Goal: Information Seeking & Learning: Learn about a topic

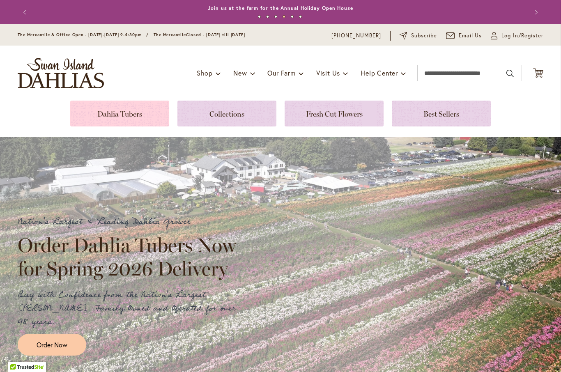
click at [148, 114] on link at bounding box center [119, 114] width 99 height 26
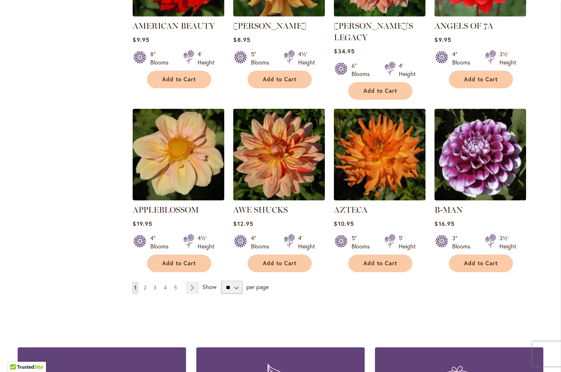
scroll to position [626, 0]
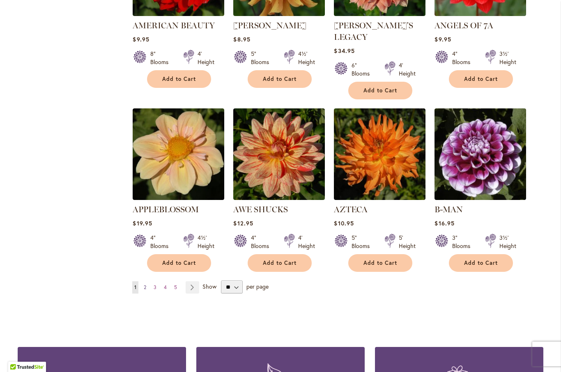
click at [148, 281] on link "Page 2" at bounding box center [145, 287] width 7 height 12
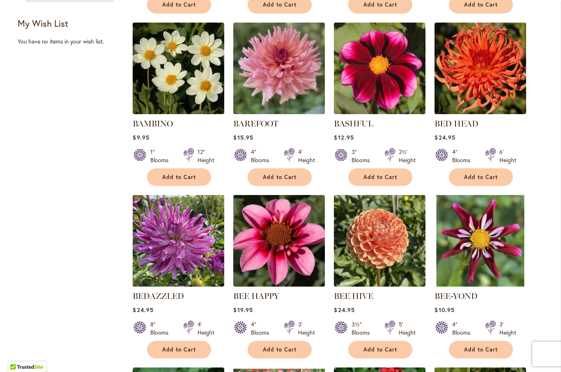
scroll to position [350, 0]
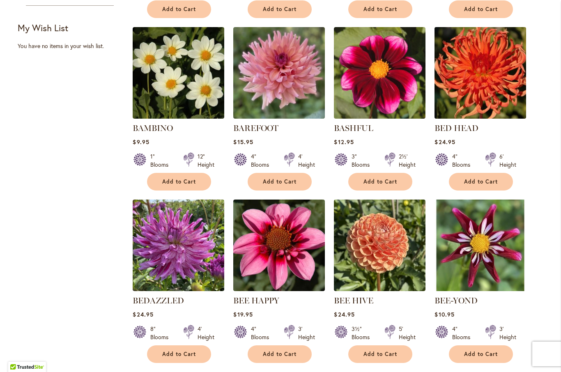
click at [483, 71] on img at bounding box center [481, 73] width 96 height 96
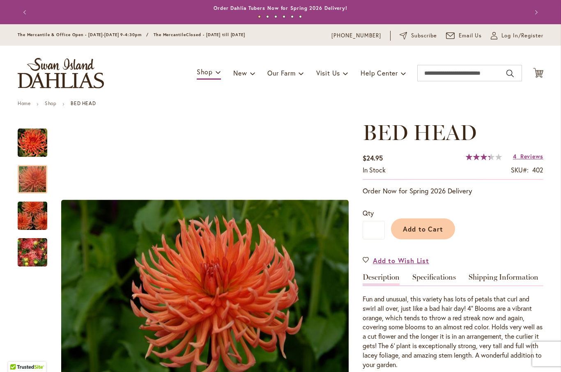
click at [35, 173] on div at bounding box center [33, 179] width 30 height 28
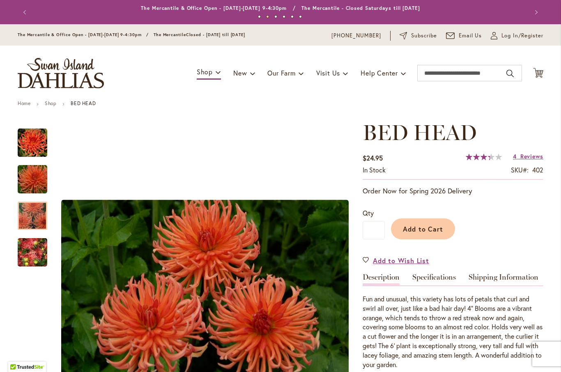
click at [28, 207] on div at bounding box center [33, 216] width 30 height 28
click at [26, 249] on img "BED HEAD" at bounding box center [32, 252] width 59 height 44
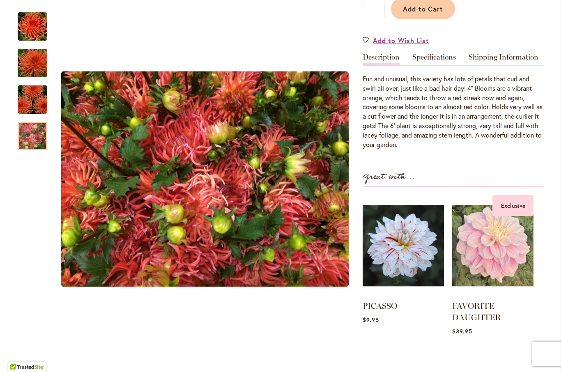
scroll to position [221, 0]
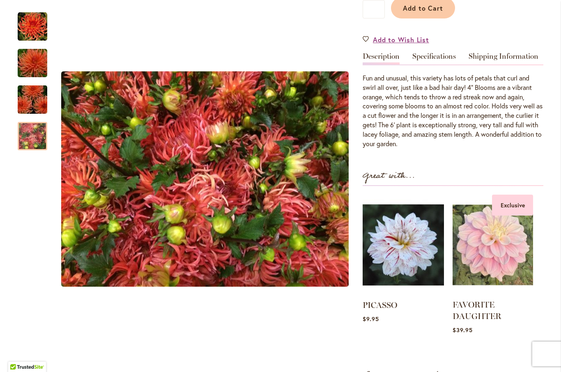
click at [487, 243] on img at bounding box center [493, 245] width 81 height 101
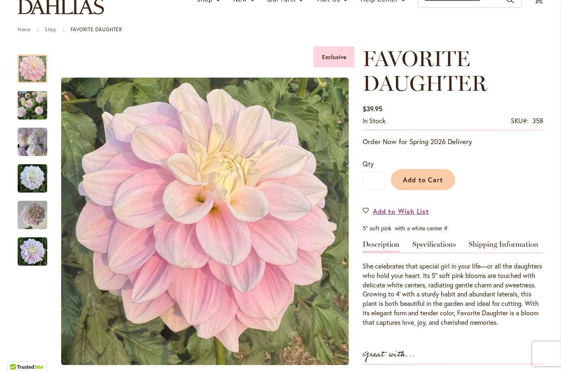
scroll to position [78, 0]
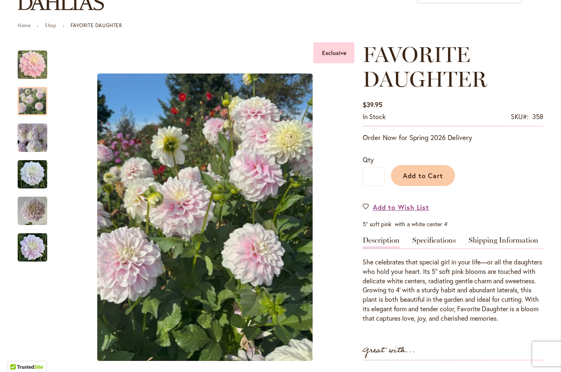
click at [32, 100] on img "FAVORITE DAUGHTER" at bounding box center [33, 101] width 30 height 39
click at [30, 147] on img "FAVORITE DAUGHTER" at bounding box center [33, 138] width 30 height 30
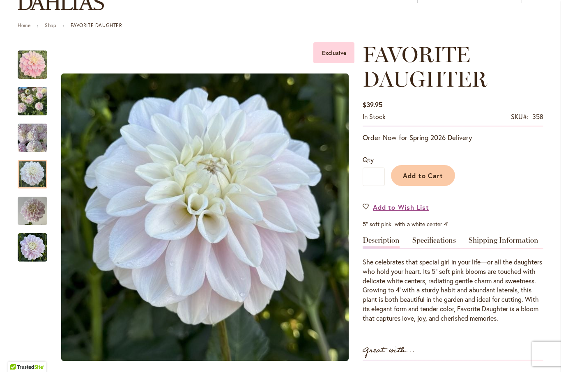
click at [27, 173] on img "FAVORITE DAUGHTER" at bounding box center [33, 175] width 30 height 30
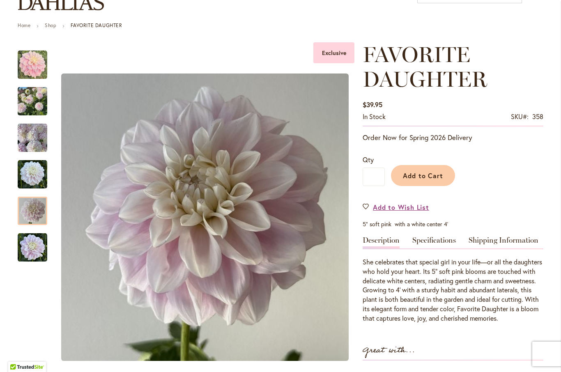
click at [30, 212] on img "FAVORITE DAUGHTER" at bounding box center [33, 211] width 30 height 30
click at [26, 249] on img "FAVORITE DAUGHTER" at bounding box center [33, 248] width 30 height 30
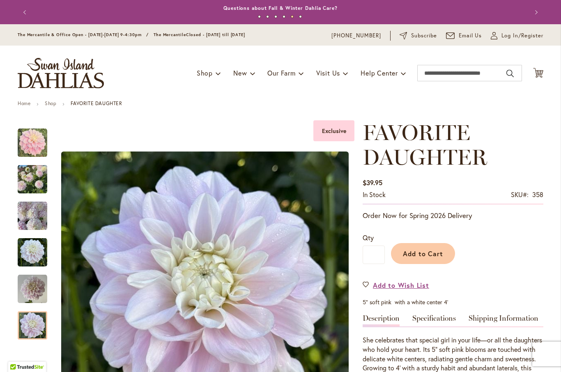
scroll to position [0, 0]
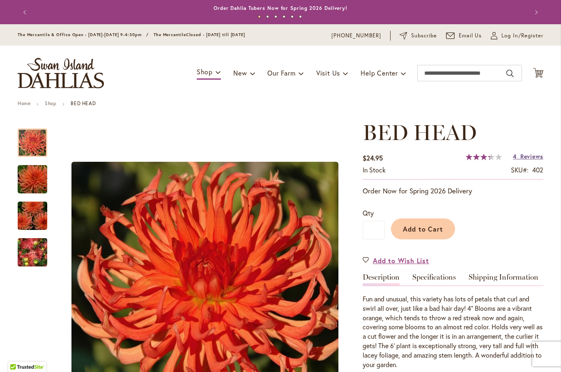
click at [537, 159] on span "Reviews" at bounding box center [531, 156] width 23 height 8
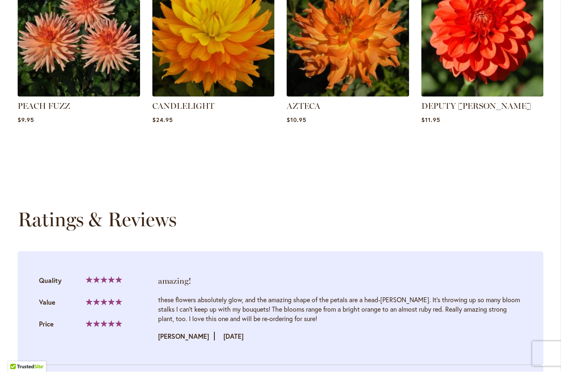
scroll to position [683, 0]
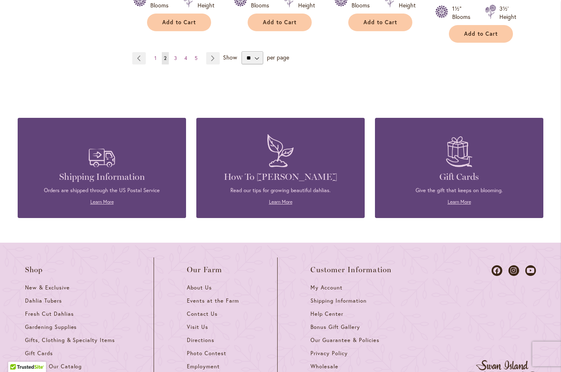
scroll to position [854, 0]
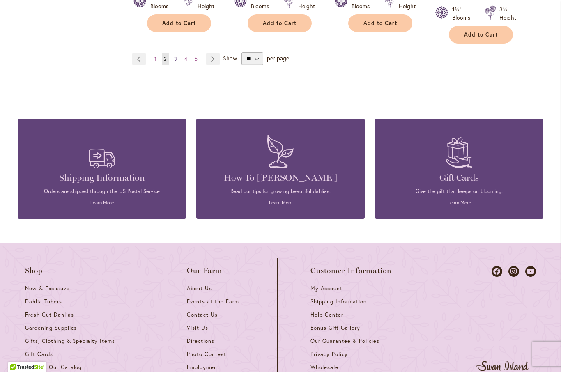
click at [175, 56] on span "3" at bounding box center [175, 59] width 3 height 6
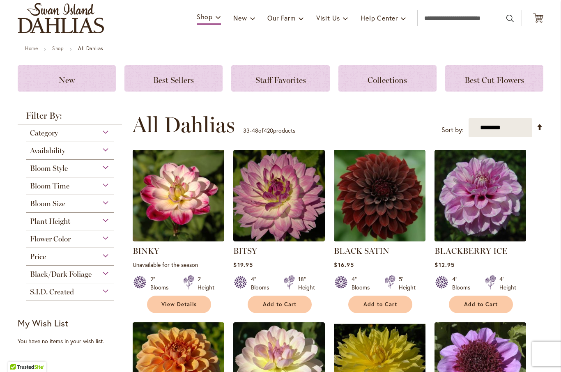
scroll to position [58, 0]
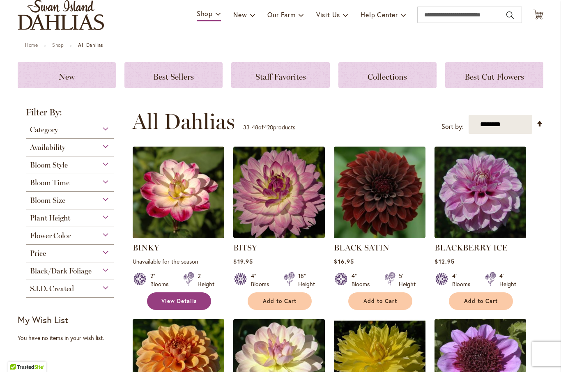
click at [188, 299] on span "View Details" at bounding box center [178, 301] width 35 height 7
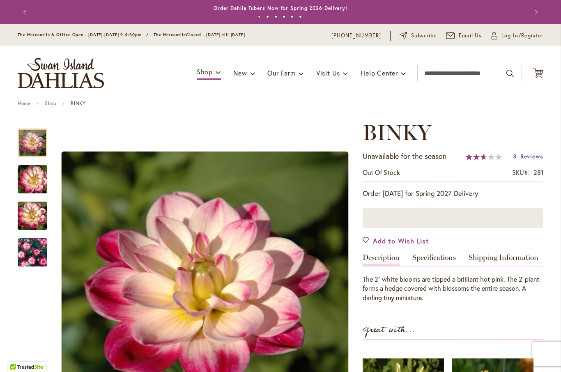
click at [531, 160] on span "Reviews" at bounding box center [531, 156] width 23 height 8
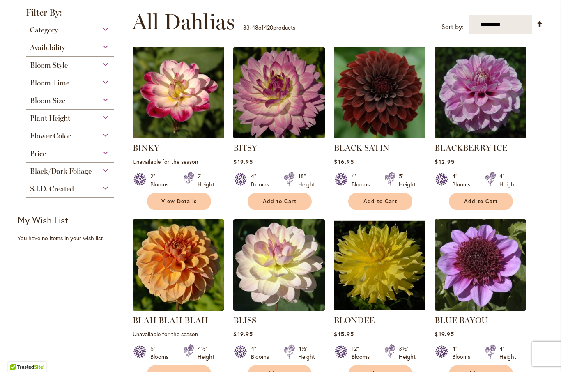
scroll to position [159, 0]
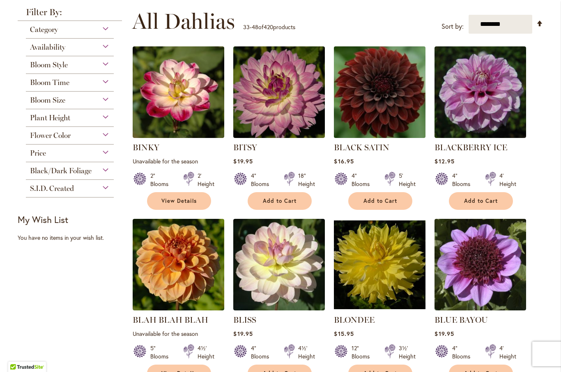
click at [389, 92] on img at bounding box center [380, 92] width 96 height 96
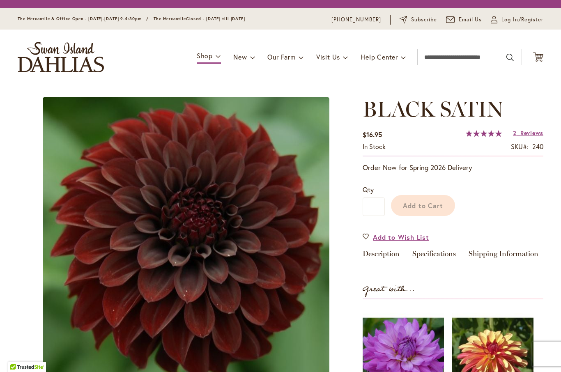
click at [394, 116] on span "BLACK SATIN" at bounding box center [433, 109] width 140 height 26
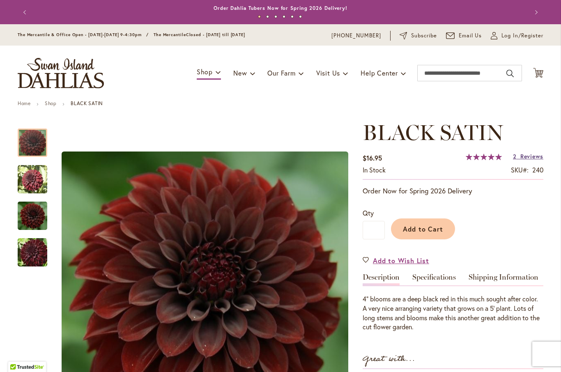
click at [529, 155] on span "Reviews" at bounding box center [531, 156] width 23 height 8
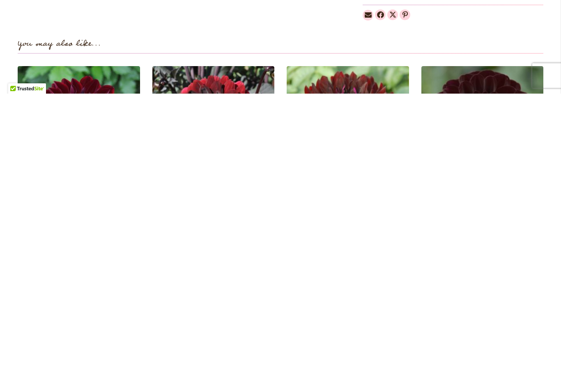
scroll to position [830, 0]
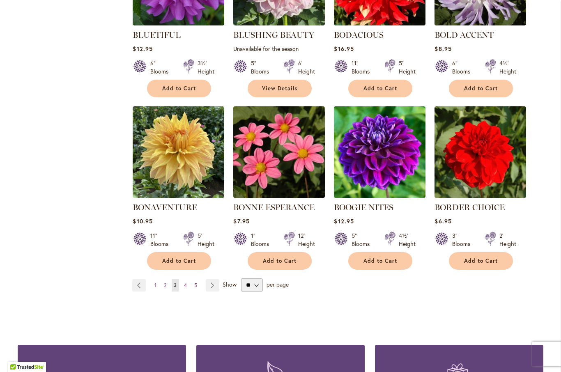
scroll to position [617, 0]
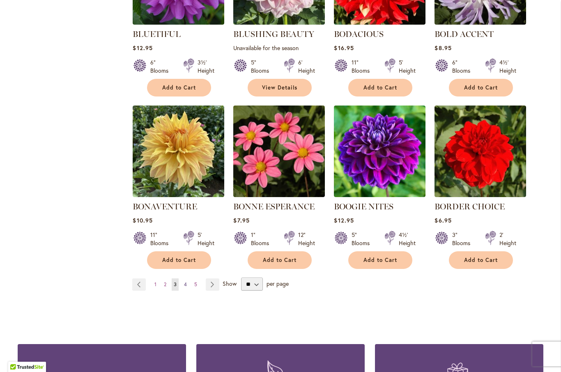
click at [188, 283] on link "Page 4" at bounding box center [185, 285] width 7 height 12
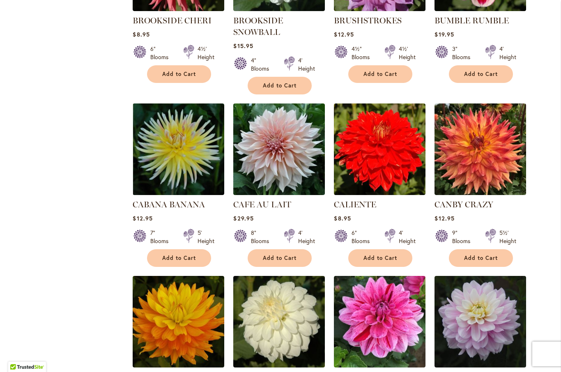
scroll to position [458, 0]
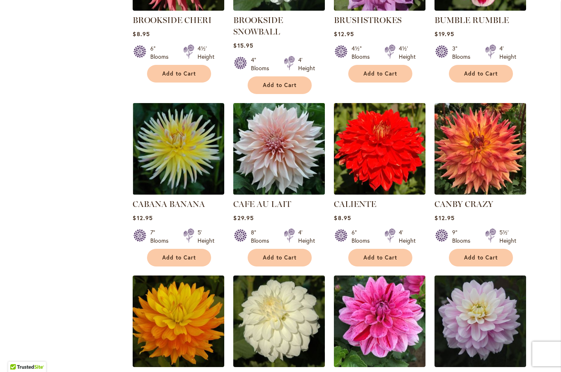
click at [283, 151] on img at bounding box center [279, 149] width 96 height 96
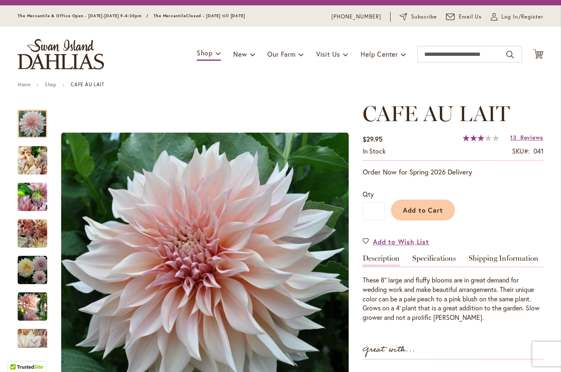
scroll to position [22, 0]
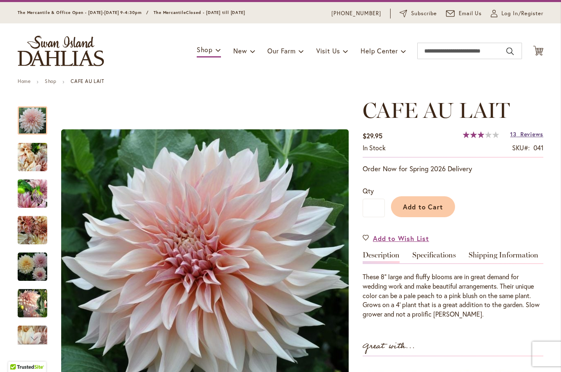
click at [528, 134] on span "Reviews" at bounding box center [531, 134] width 23 height 8
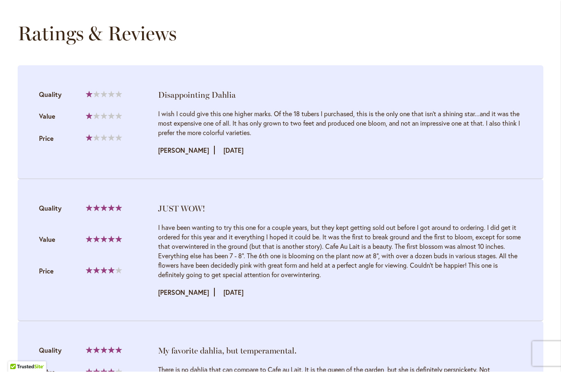
scroll to position [831, 0]
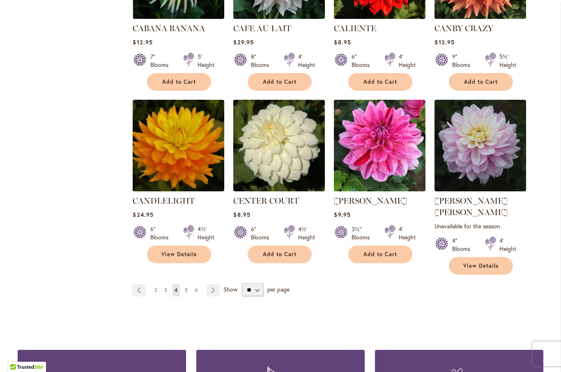
scroll to position [635, 0]
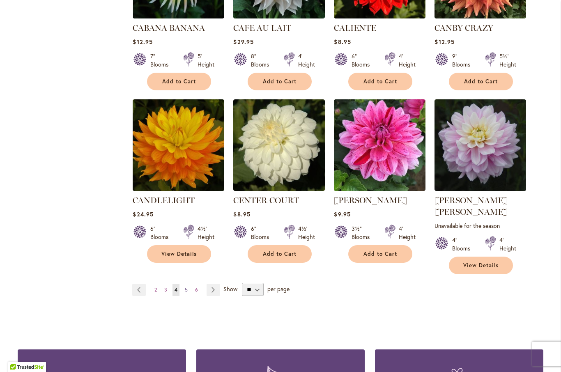
click at [188, 287] on span "5" at bounding box center [186, 290] width 3 height 6
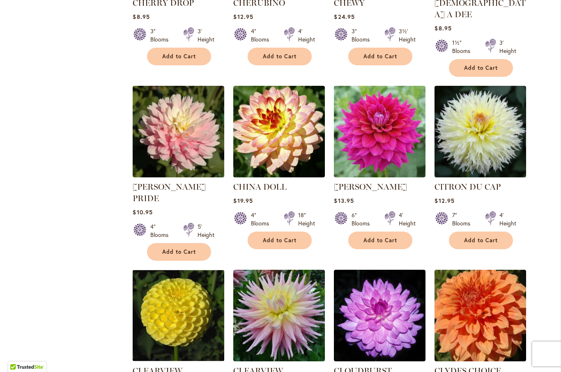
scroll to position [477, 0]
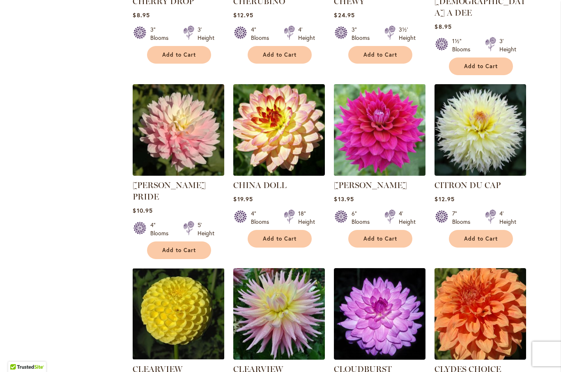
click at [380, 134] on img at bounding box center [380, 130] width 96 height 96
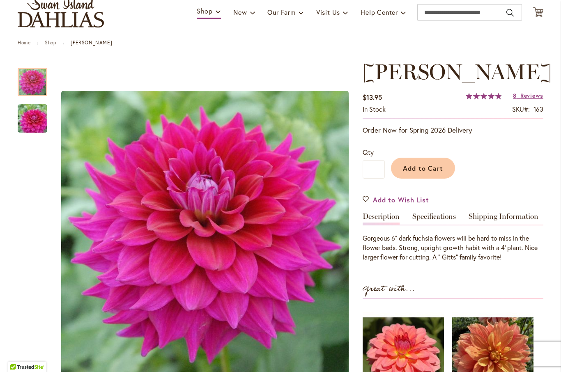
scroll to position [61, 0]
click at [532, 99] on span "Reviews" at bounding box center [531, 95] width 23 height 8
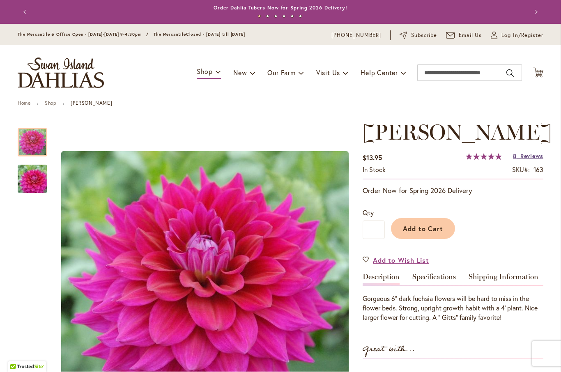
scroll to position [0, 0]
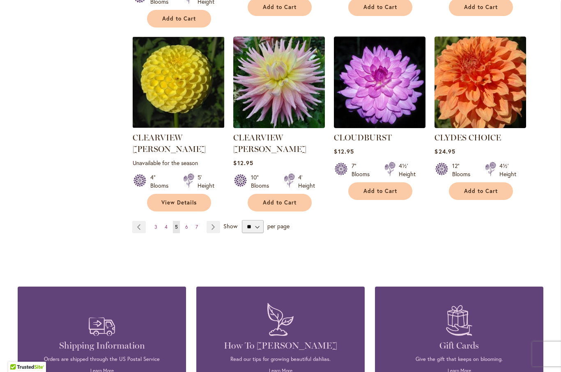
scroll to position [709, 0]
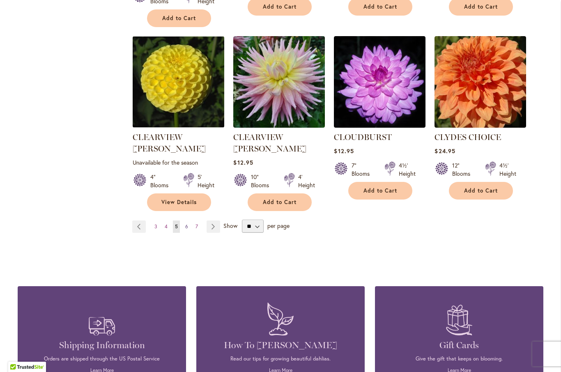
click at [187, 223] on span "6" at bounding box center [186, 226] width 3 height 6
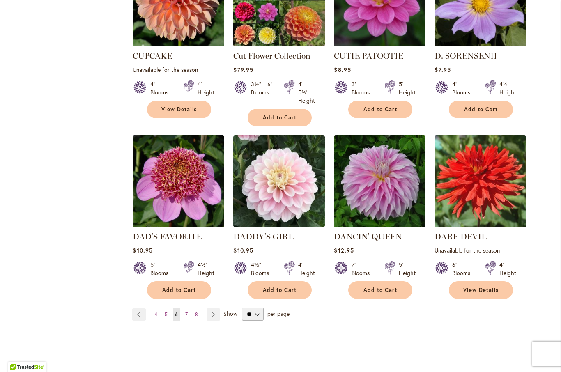
scroll to position [619, 0]
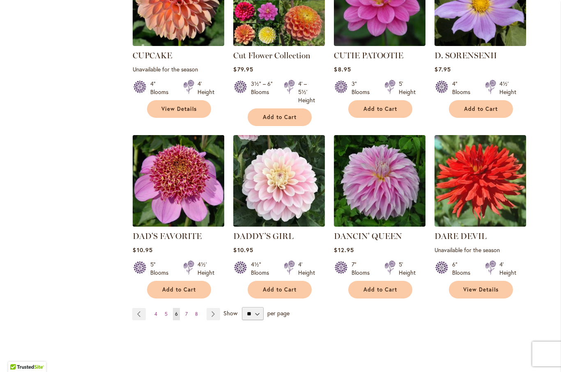
click at [187, 180] on img at bounding box center [179, 181] width 96 height 96
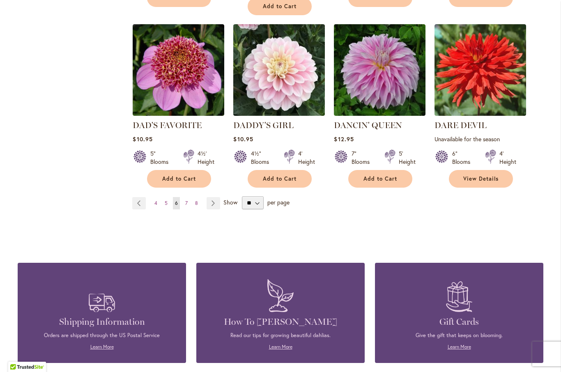
scroll to position [730, 0]
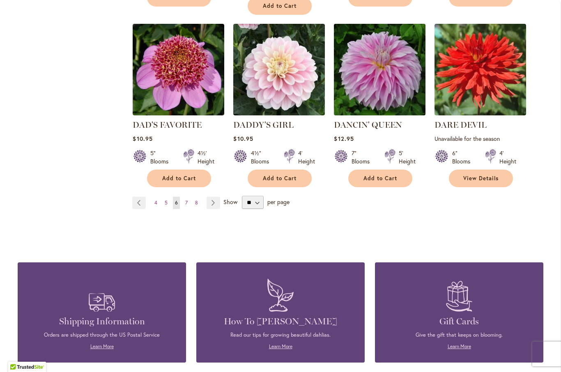
click at [383, 55] on img at bounding box center [380, 70] width 96 height 96
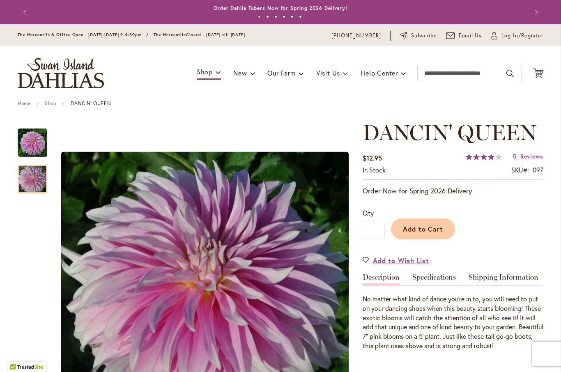
click at [33, 179] on img "Dancin' Queen" at bounding box center [33, 180] width 30 height 30
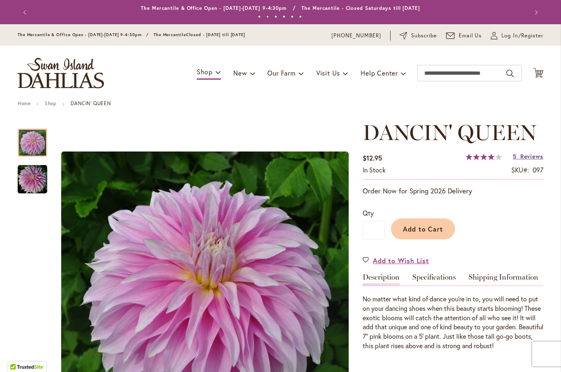
click at [533, 159] on span "Reviews" at bounding box center [531, 156] width 23 height 8
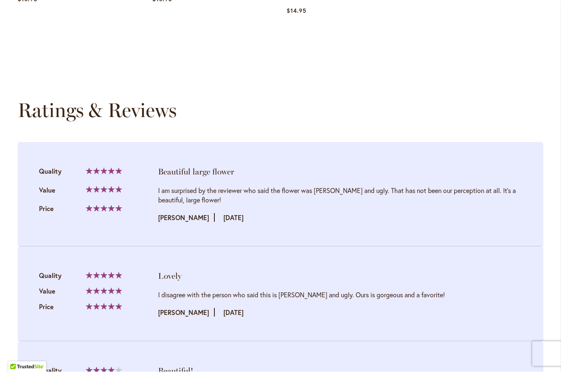
scroll to position [782, 0]
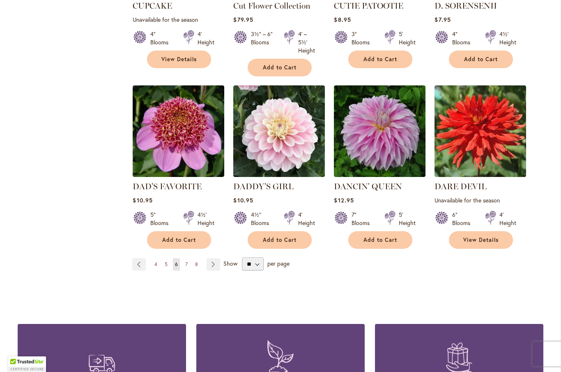
scroll to position [670, 0]
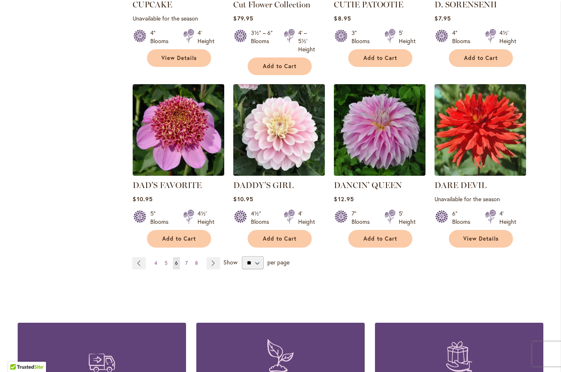
click at [187, 260] on span "7" at bounding box center [186, 263] width 2 height 6
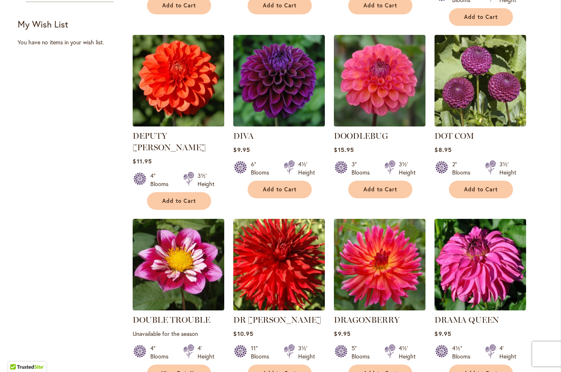
scroll to position [354, 0]
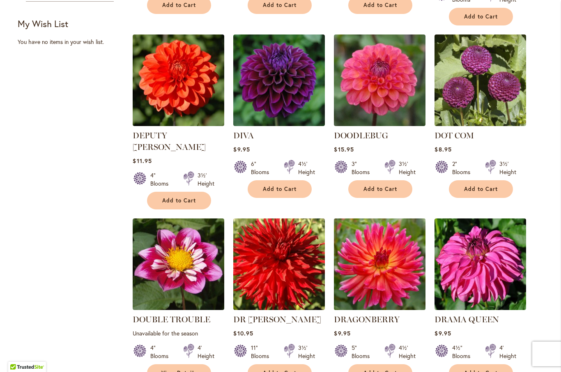
click at [398, 252] on img at bounding box center [380, 264] width 96 height 96
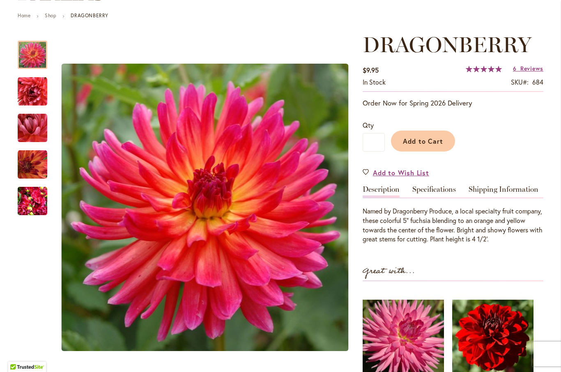
scroll to position [89, 0]
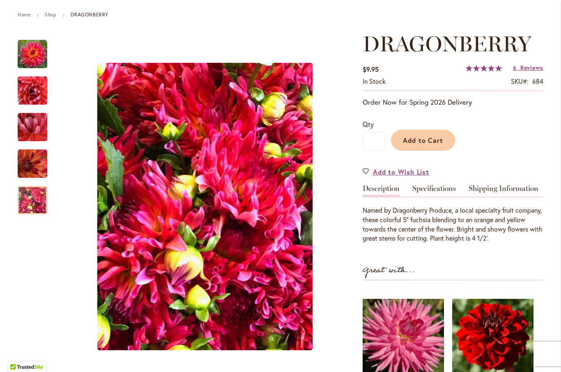
click at [36, 198] on img "DRAGONBERRY" at bounding box center [33, 200] width 30 height 39
click at [531, 67] on span "Reviews" at bounding box center [531, 68] width 23 height 8
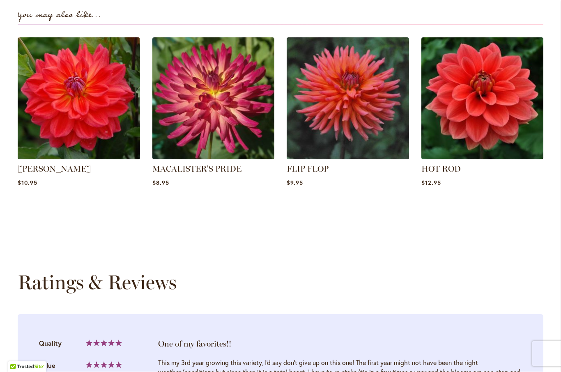
scroll to position [573, 0]
